Goal: Navigation & Orientation: Find specific page/section

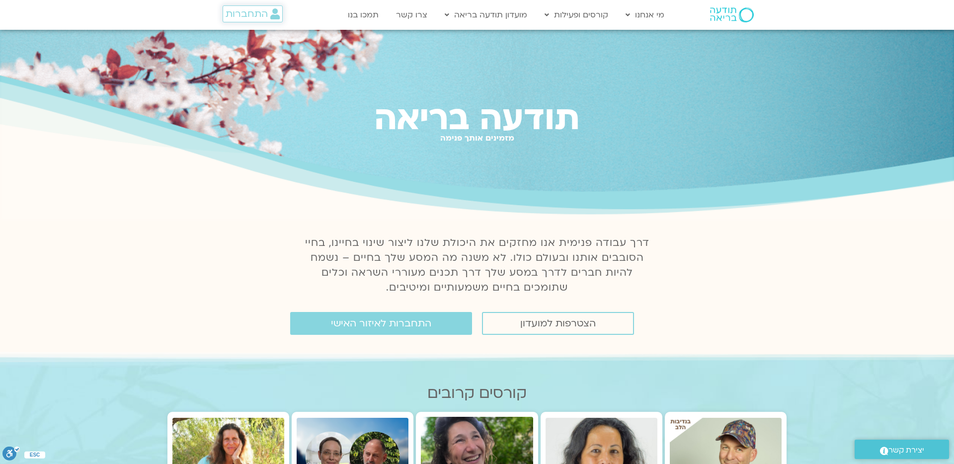
click at [246, 17] on span "התחברות" at bounding box center [247, 13] width 42 height 11
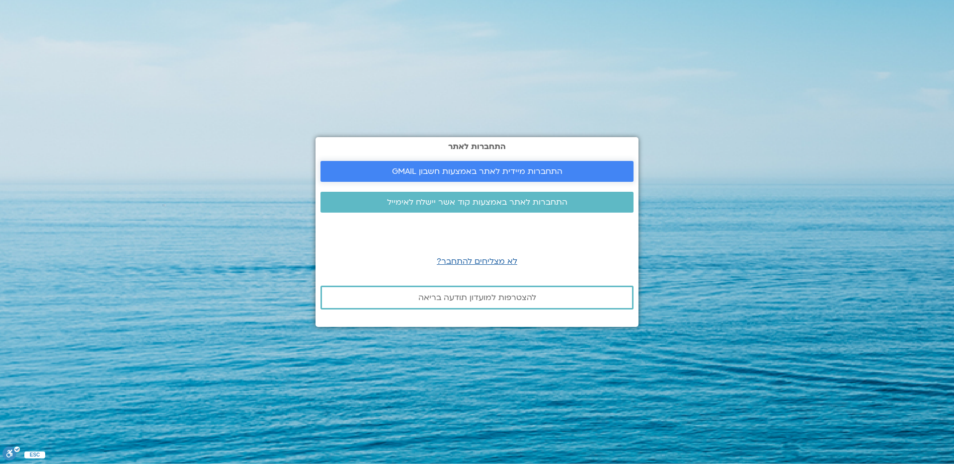
click at [474, 170] on span "התחברות מיידית לאתר באמצעות חשבון GMAIL" at bounding box center [477, 171] width 170 height 9
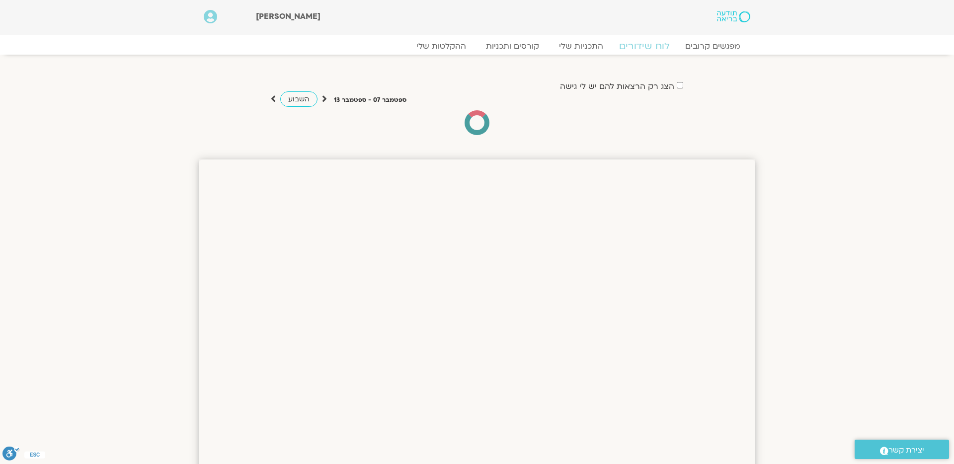
click at [648, 46] on link "לוח שידורים" at bounding box center [644, 46] width 75 height 12
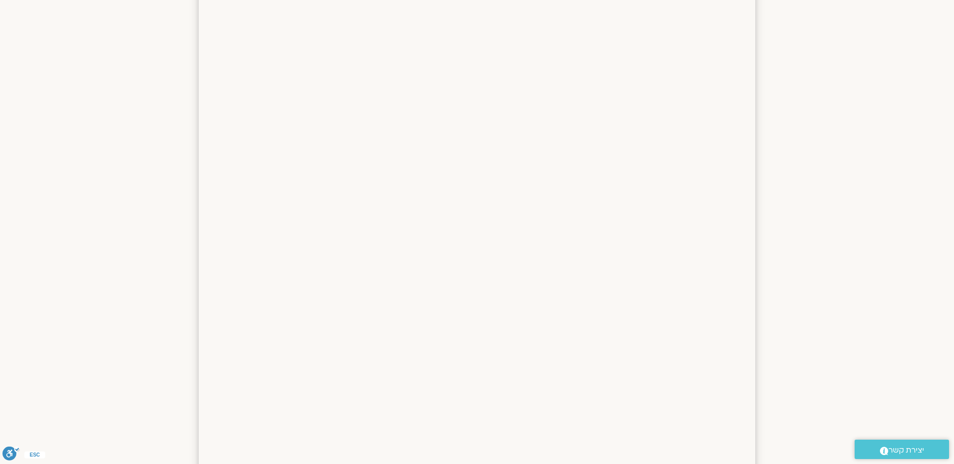
scroll to position [301, 0]
